Goal: Check status

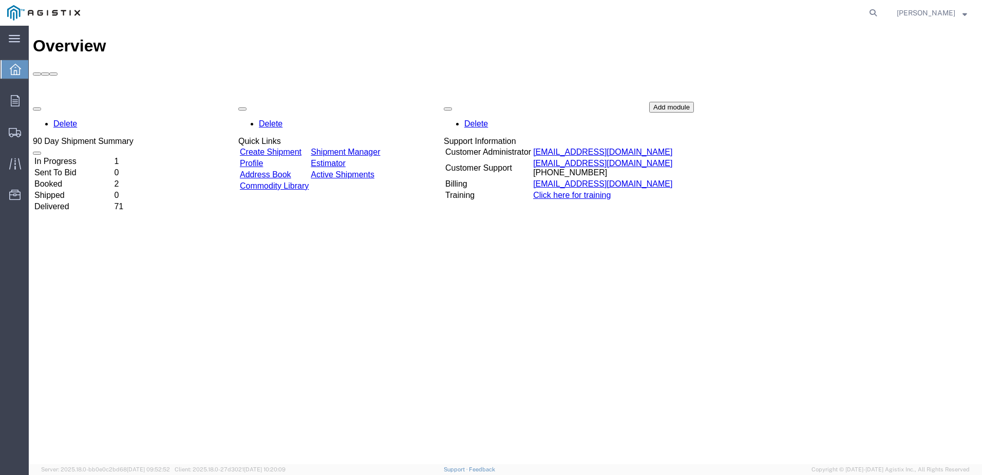
drag, startPoint x: 875, startPoint y: 8, endPoint x: 839, endPoint y: 19, distance: 37.7
click at [874, 7] on icon at bounding box center [873, 13] width 14 height 14
click at [753, 11] on input "search" at bounding box center [710, 13] width 312 height 25
paste input "8000983094"
type input "8000983094"
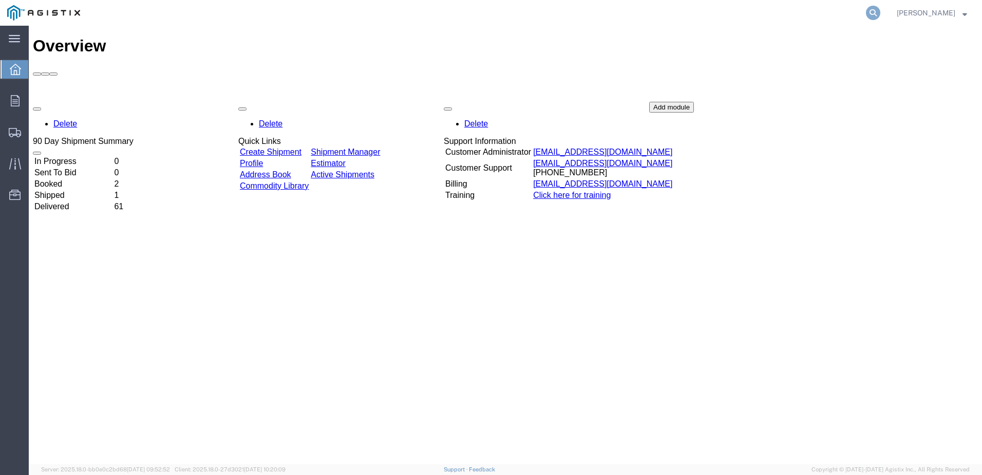
click at [875, 11] on icon at bounding box center [873, 13] width 14 height 14
